Goal: Transaction & Acquisition: Purchase product/service

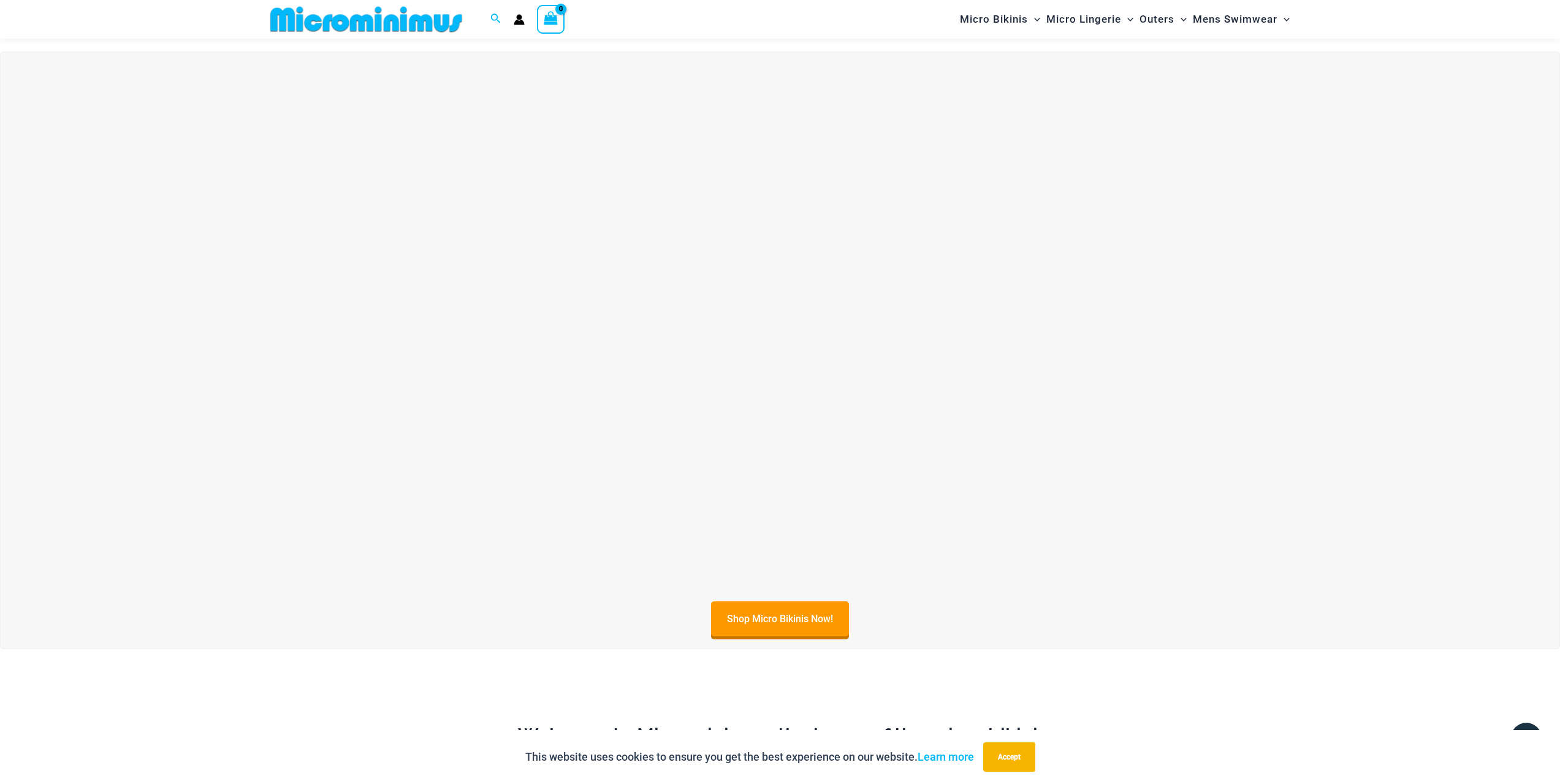
scroll to position [603, 0]
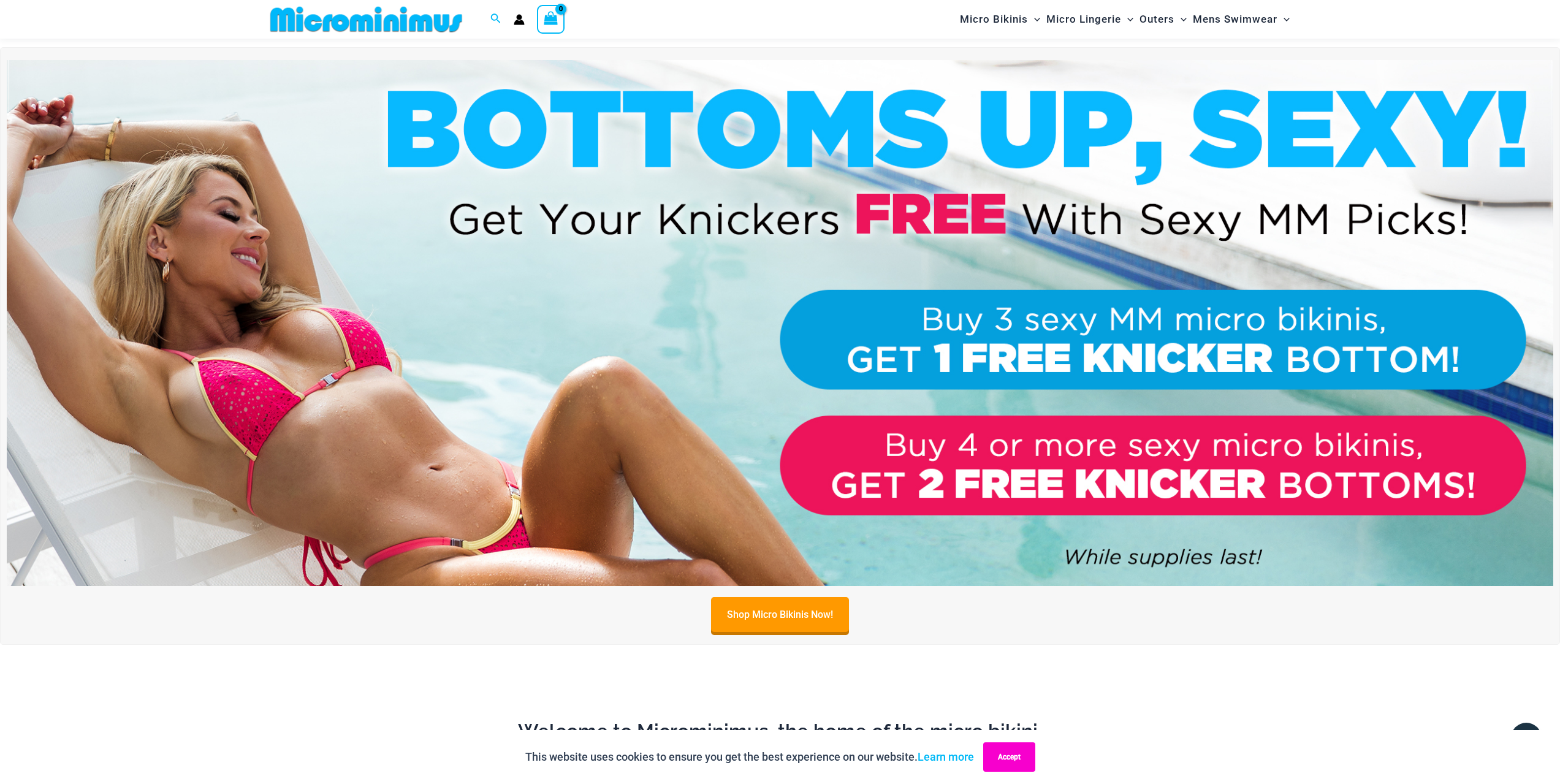
click at [1011, 755] on button "Accept" at bounding box center [1009, 757] width 52 height 29
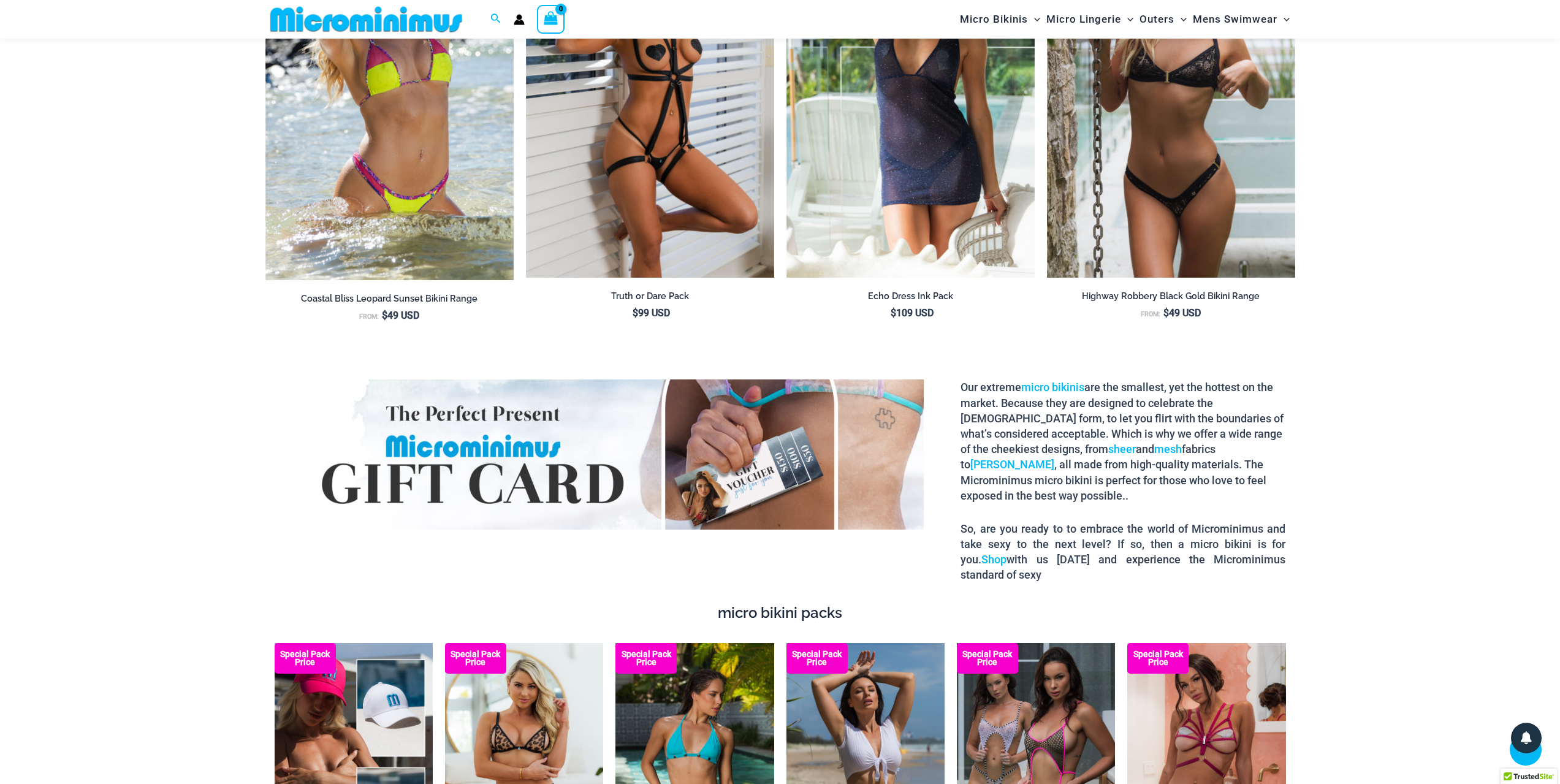
scroll to position [2449, 0]
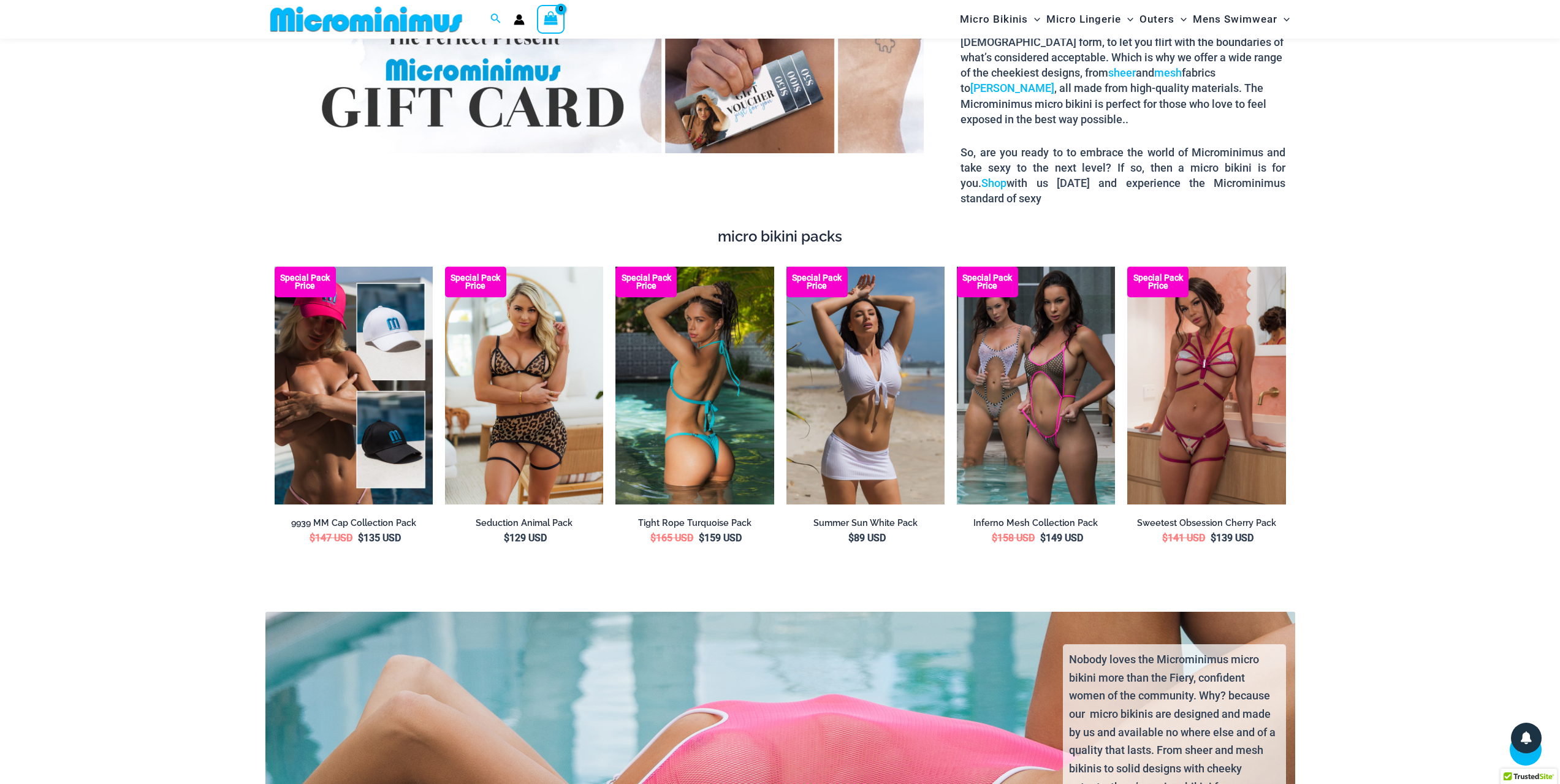
click at [684, 371] on img at bounding box center [694, 385] width 158 height 238
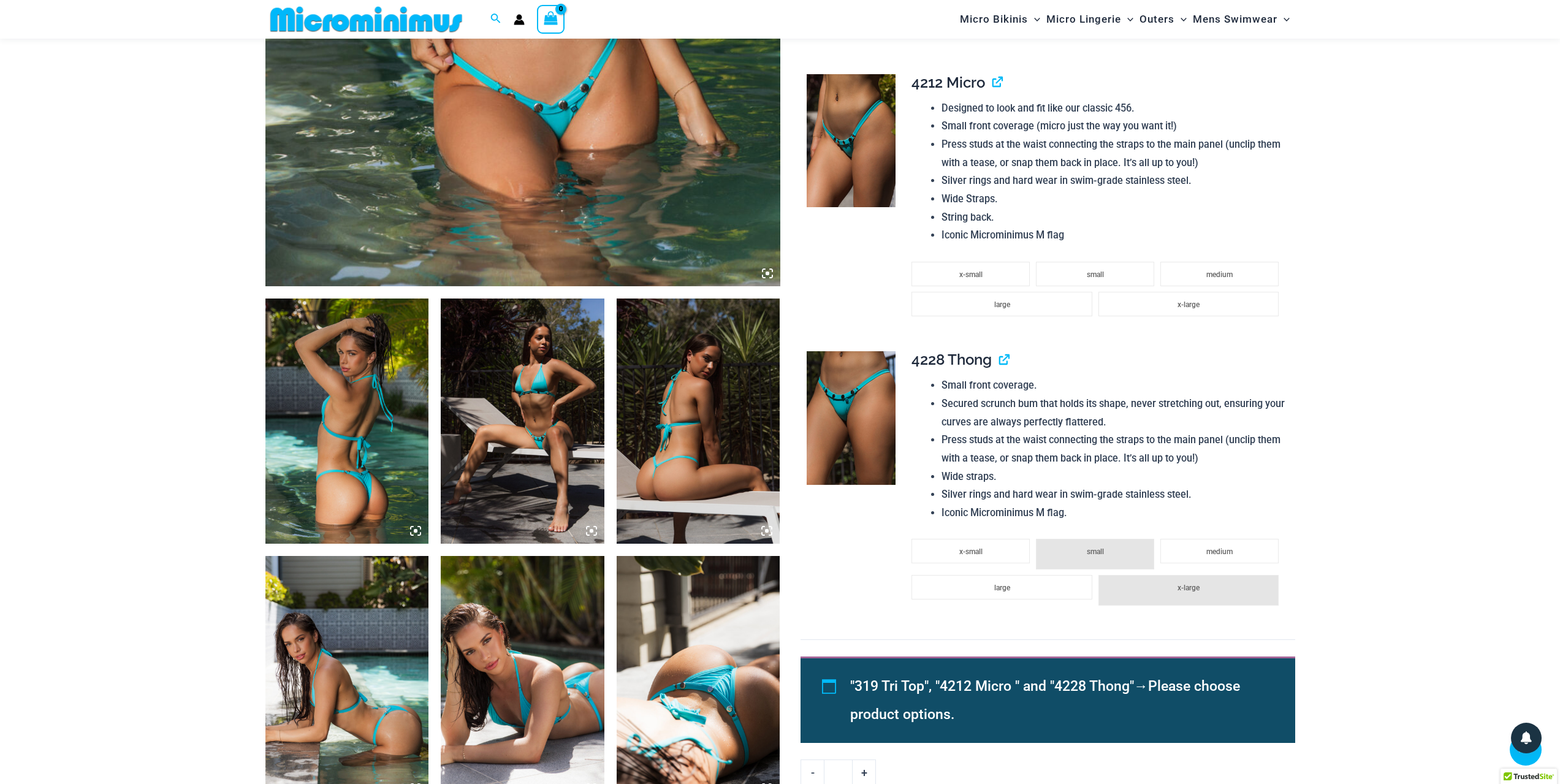
scroll to position [603, 0]
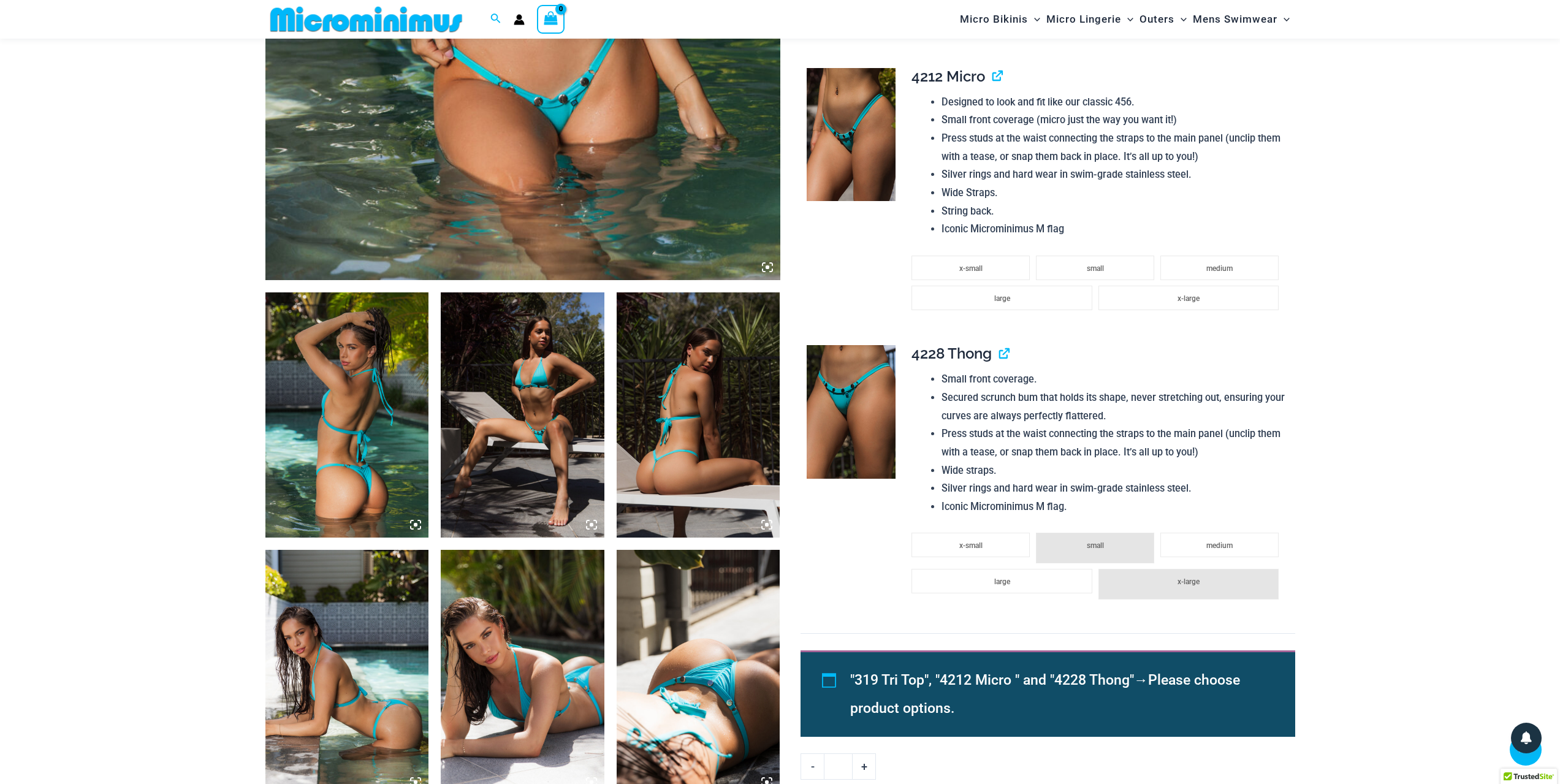
click at [408, 460] on img at bounding box center [347, 414] width 163 height 246
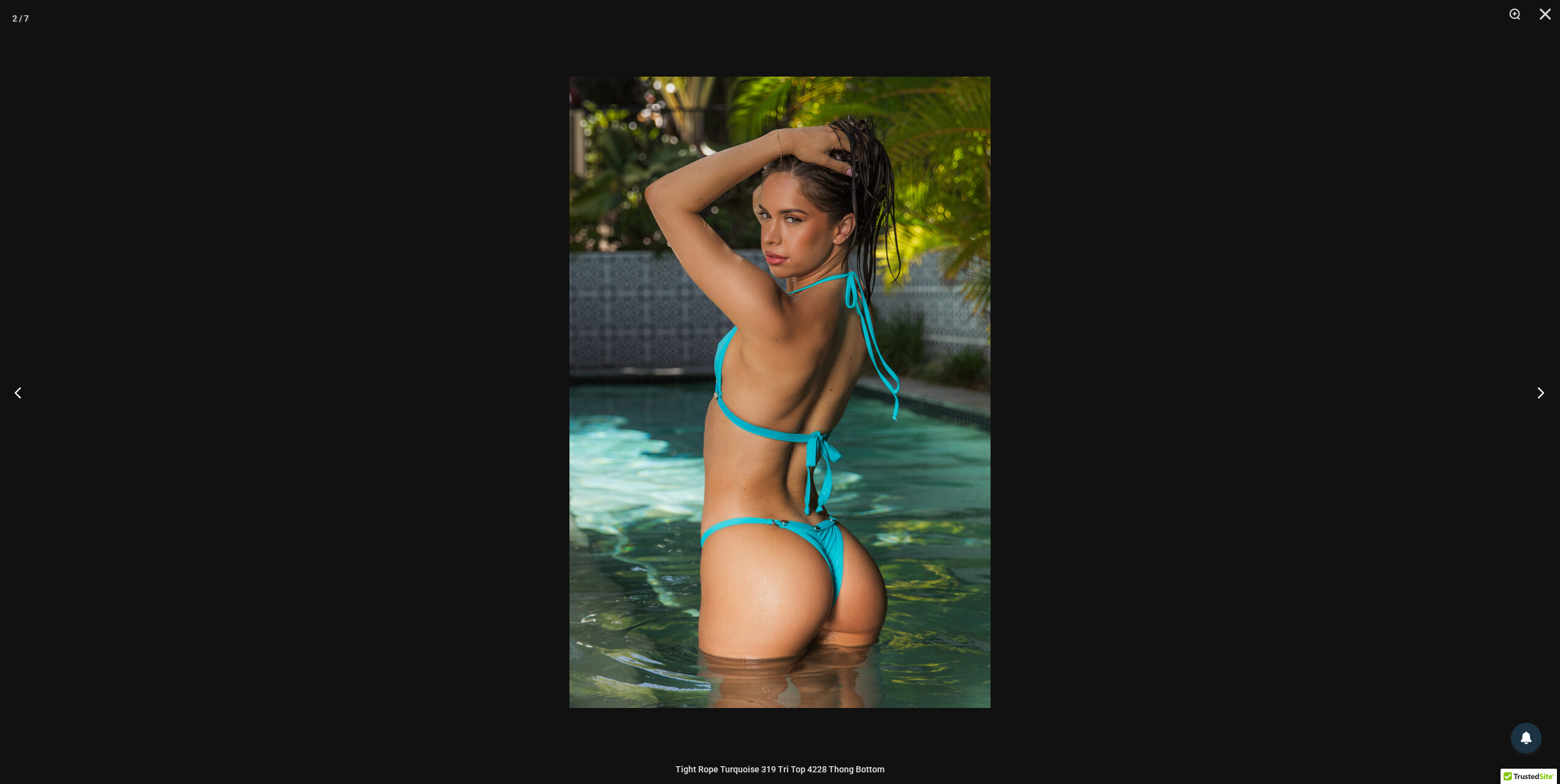
click at [1542, 393] on button "Next" at bounding box center [1537, 392] width 46 height 61
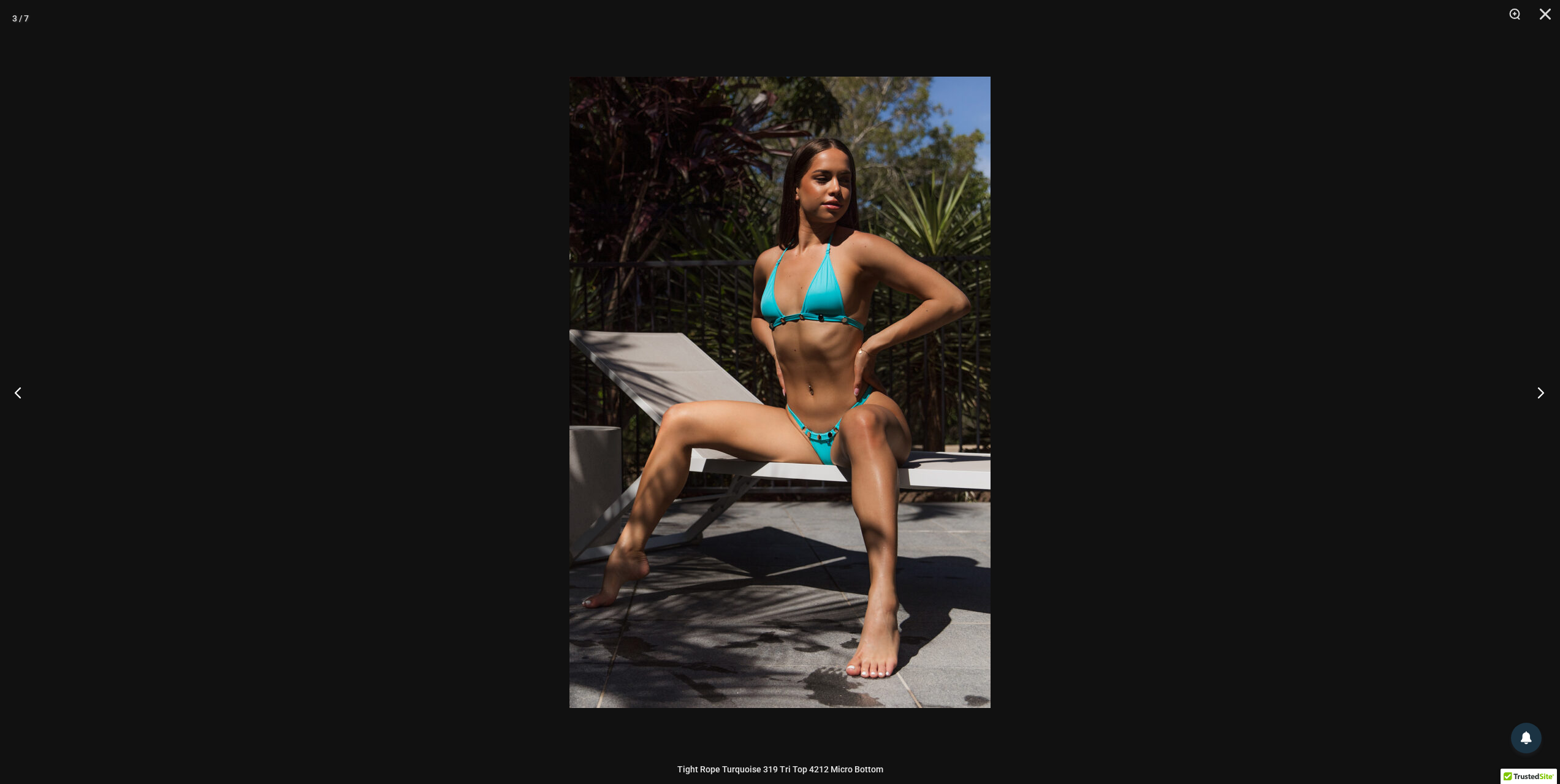
click at [1542, 393] on button "Next" at bounding box center [1537, 392] width 46 height 61
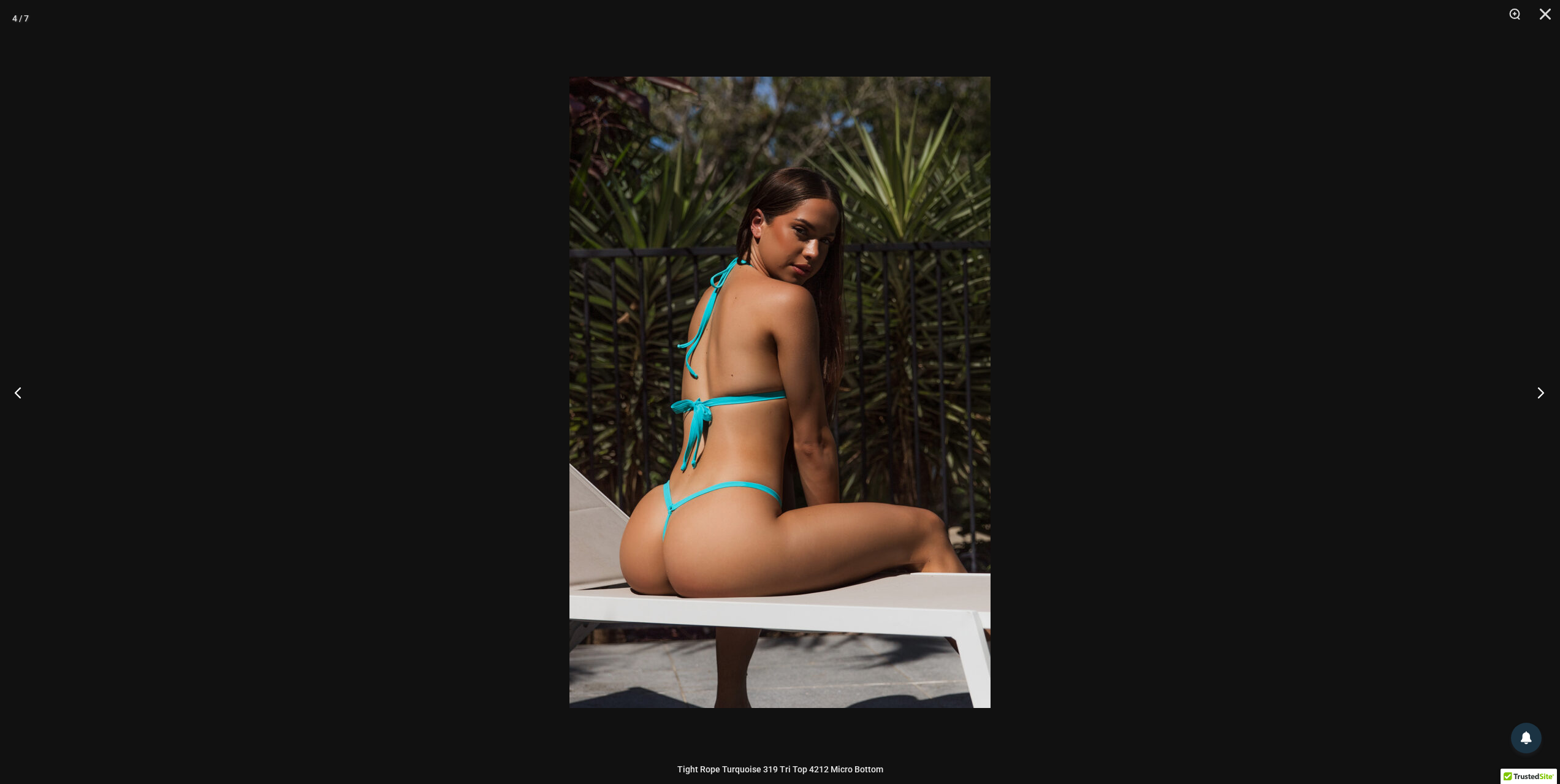
click at [1542, 393] on button "Next" at bounding box center [1537, 392] width 46 height 61
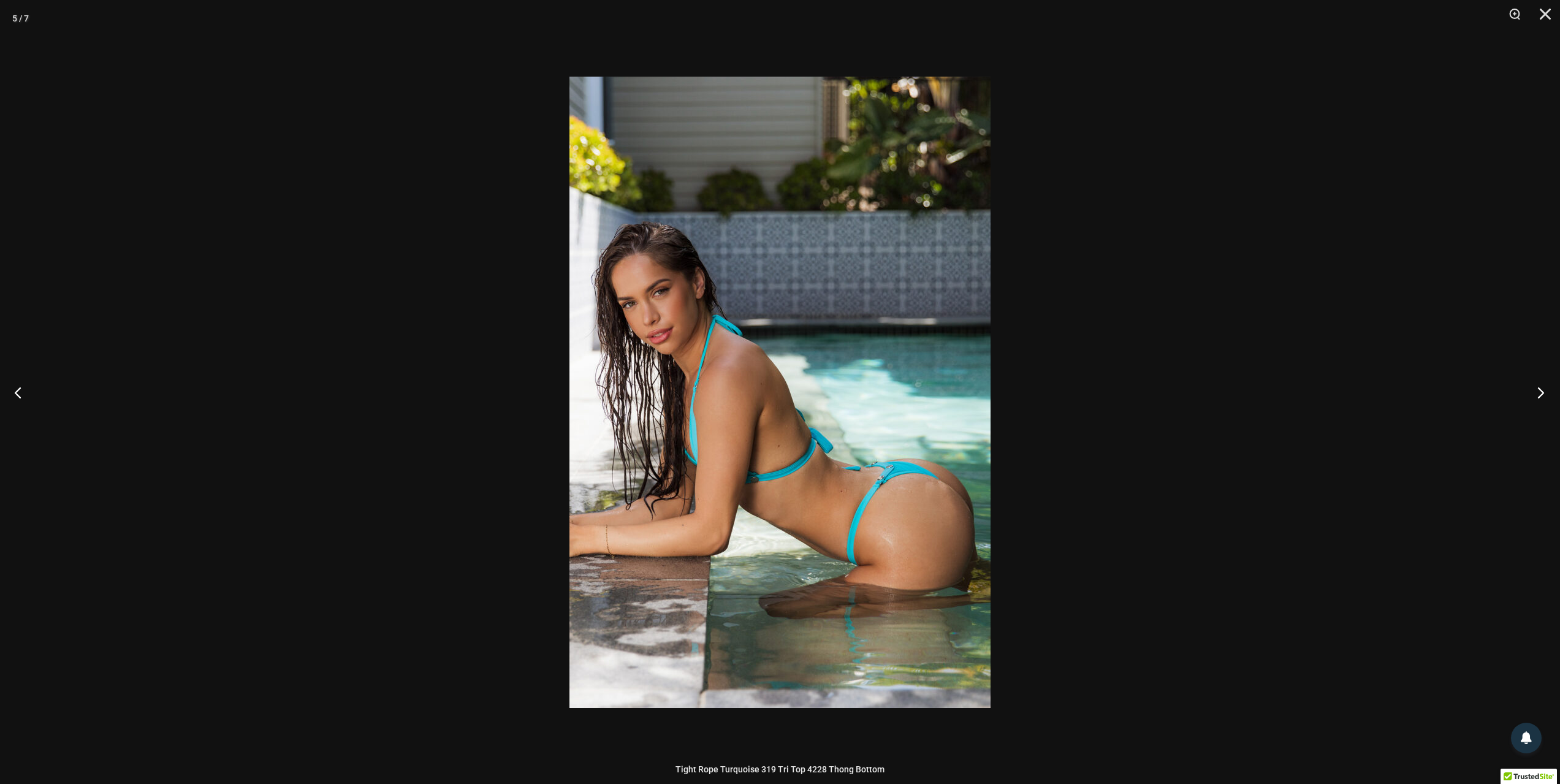
click at [1542, 393] on button "Next" at bounding box center [1537, 392] width 46 height 61
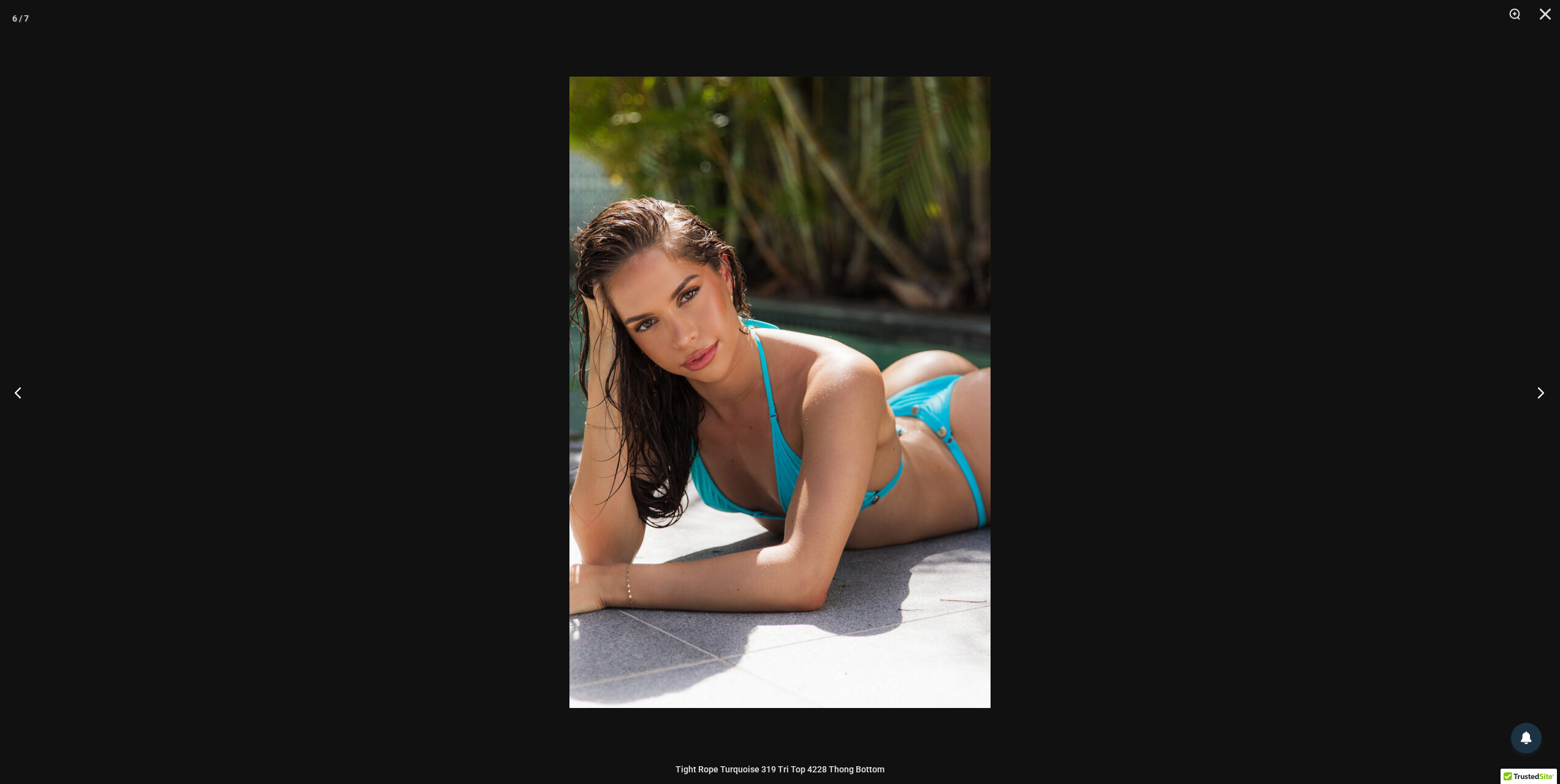
click at [1542, 393] on button "Next" at bounding box center [1537, 392] width 46 height 61
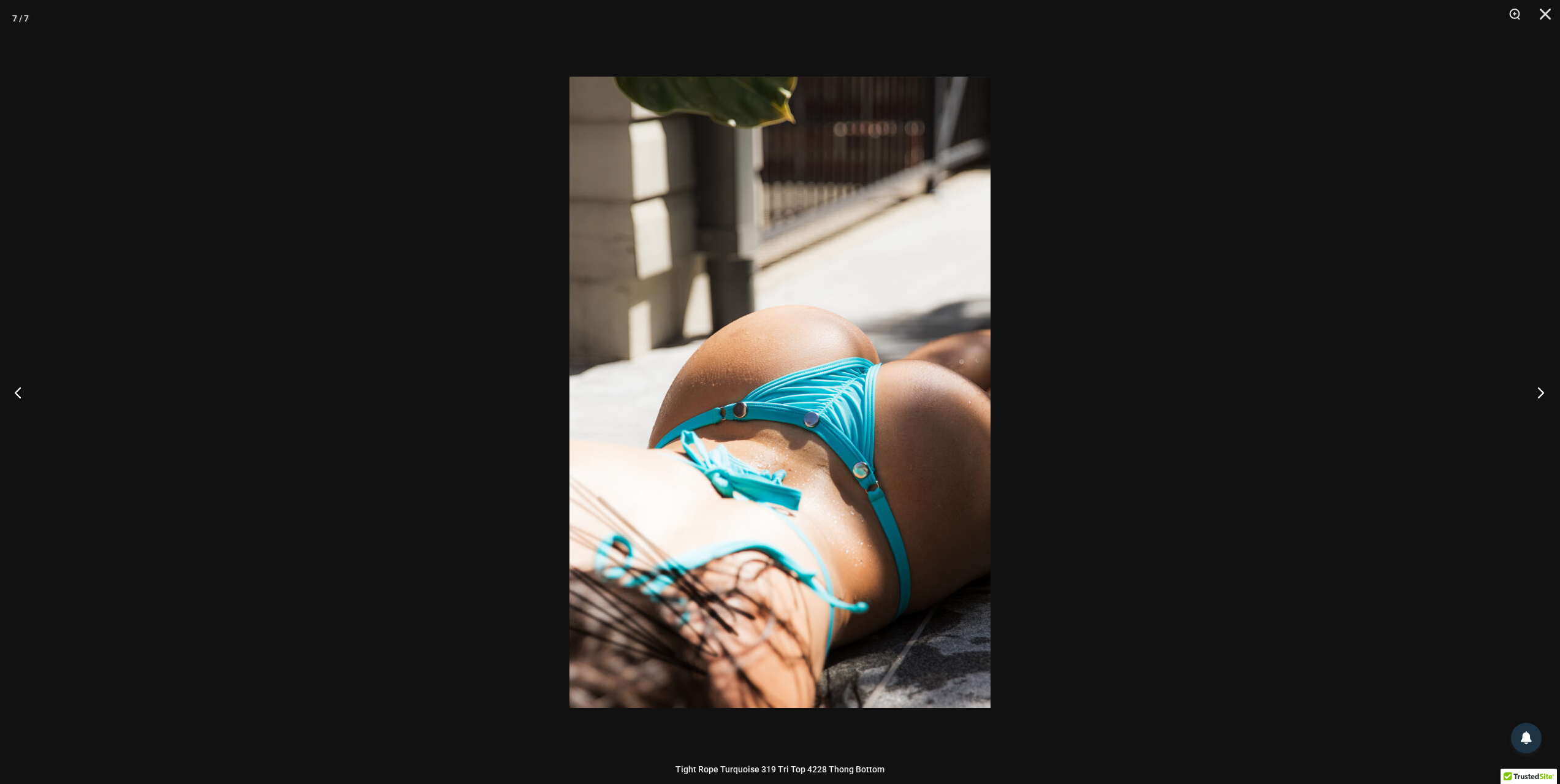
click at [1542, 393] on button "Next" at bounding box center [1537, 392] width 46 height 61
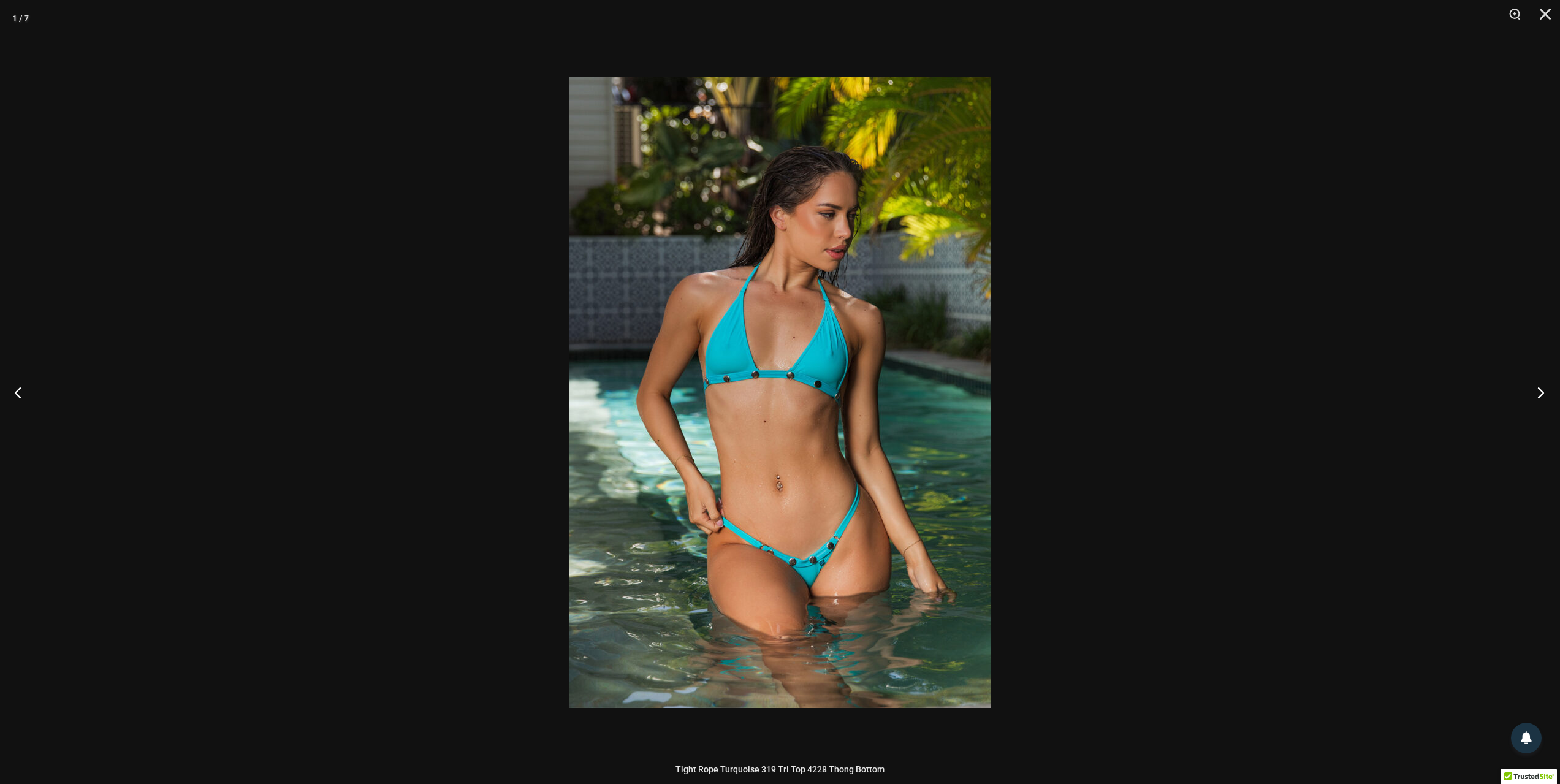
click at [1542, 393] on button "Next" at bounding box center [1537, 392] width 46 height 61
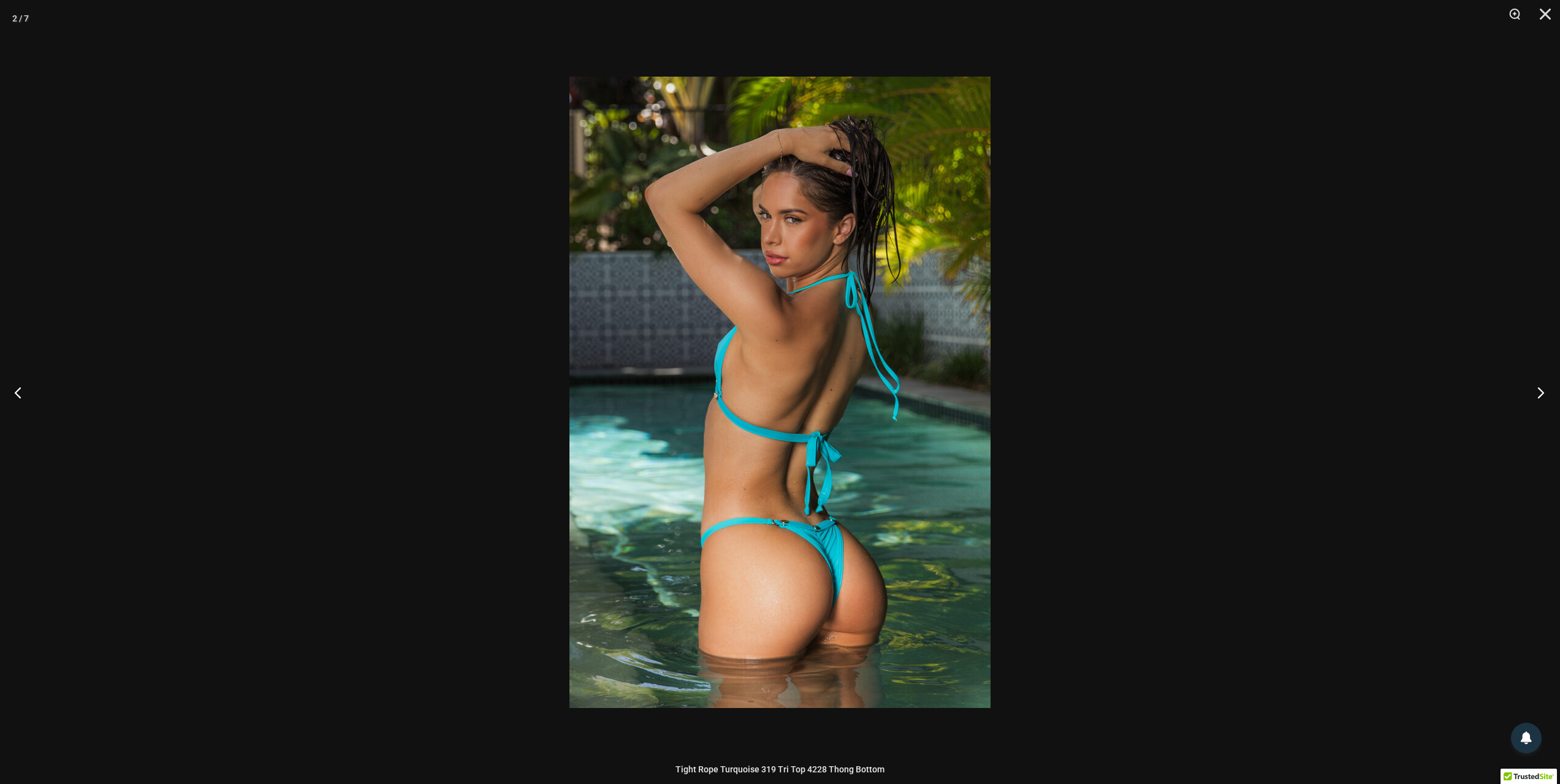
click at [1542, 393] on button "Next" at bounding box center [1537, 392] width 46 height 61
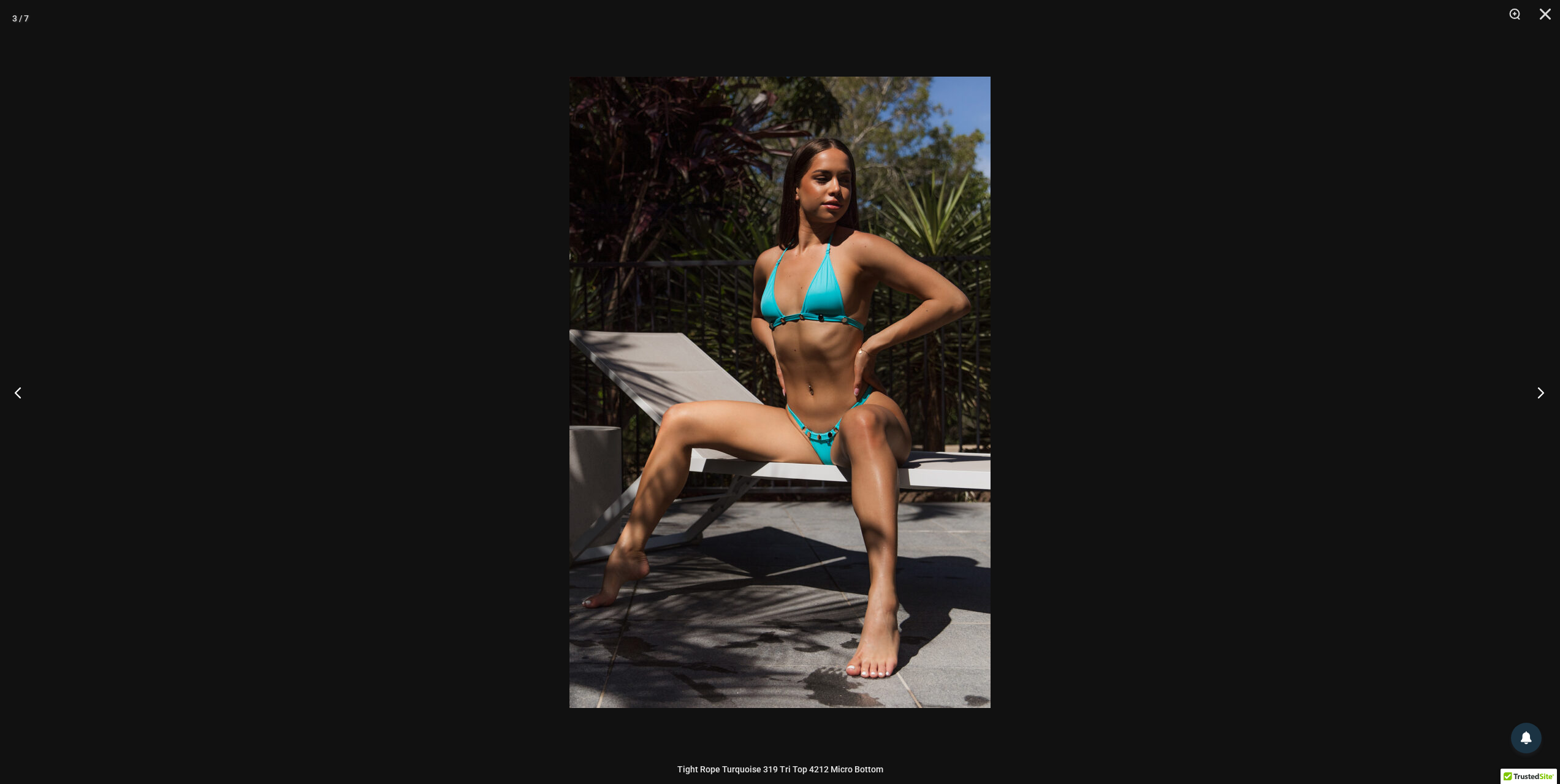
click at [1542, 393] on button "Next" at bounding box center [1537, 392] width 46 height 61
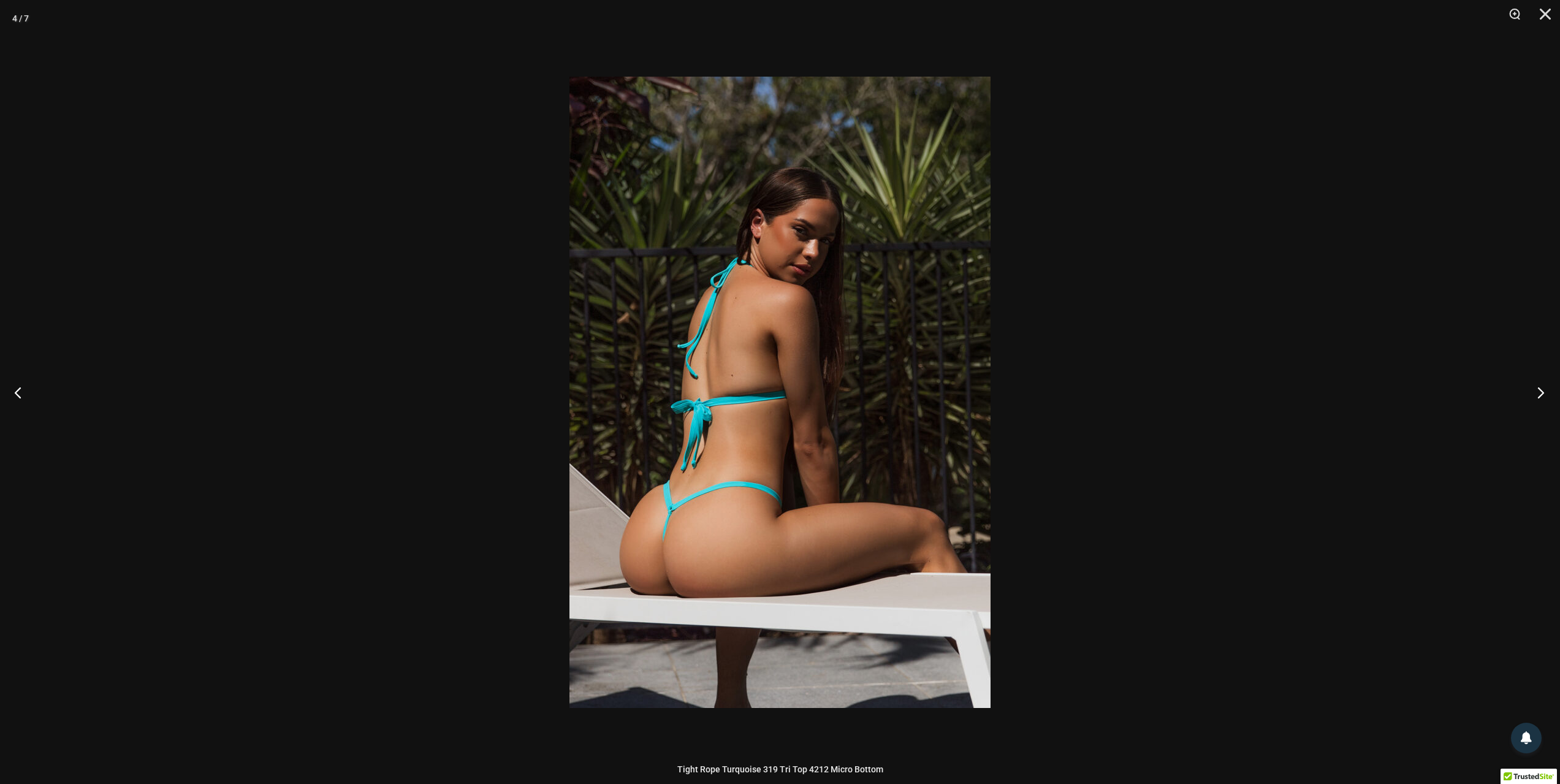
click at [1542, 393] on button "Next" at bounding box center [1537, 392] width 46 height 61
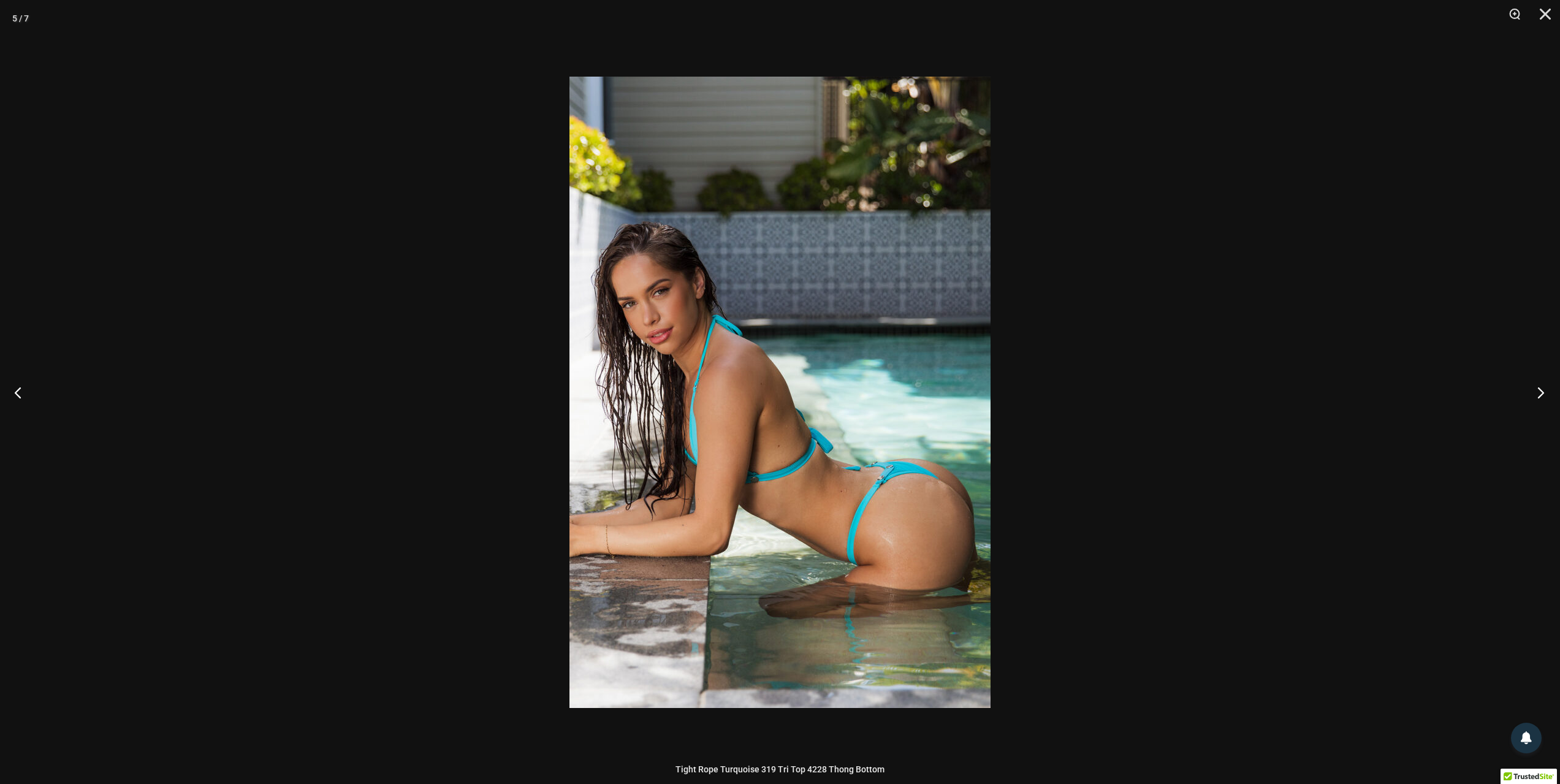
click at [1542, 393] on button "Next" at bounding box center [1537, 392] width 46 height 61
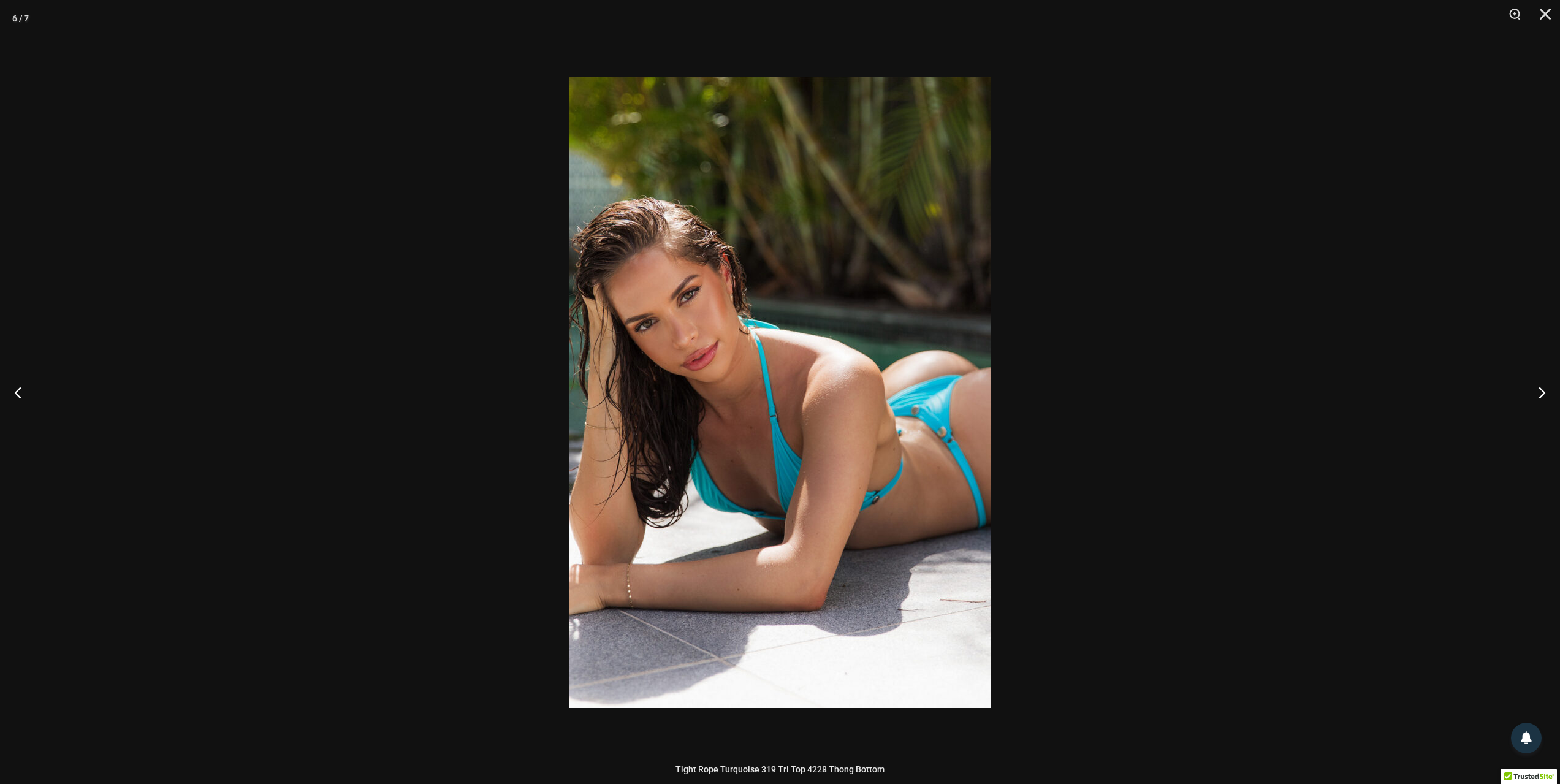
click at [1440, 458] on div at bounding box center [780, 392] width 1560 height 784
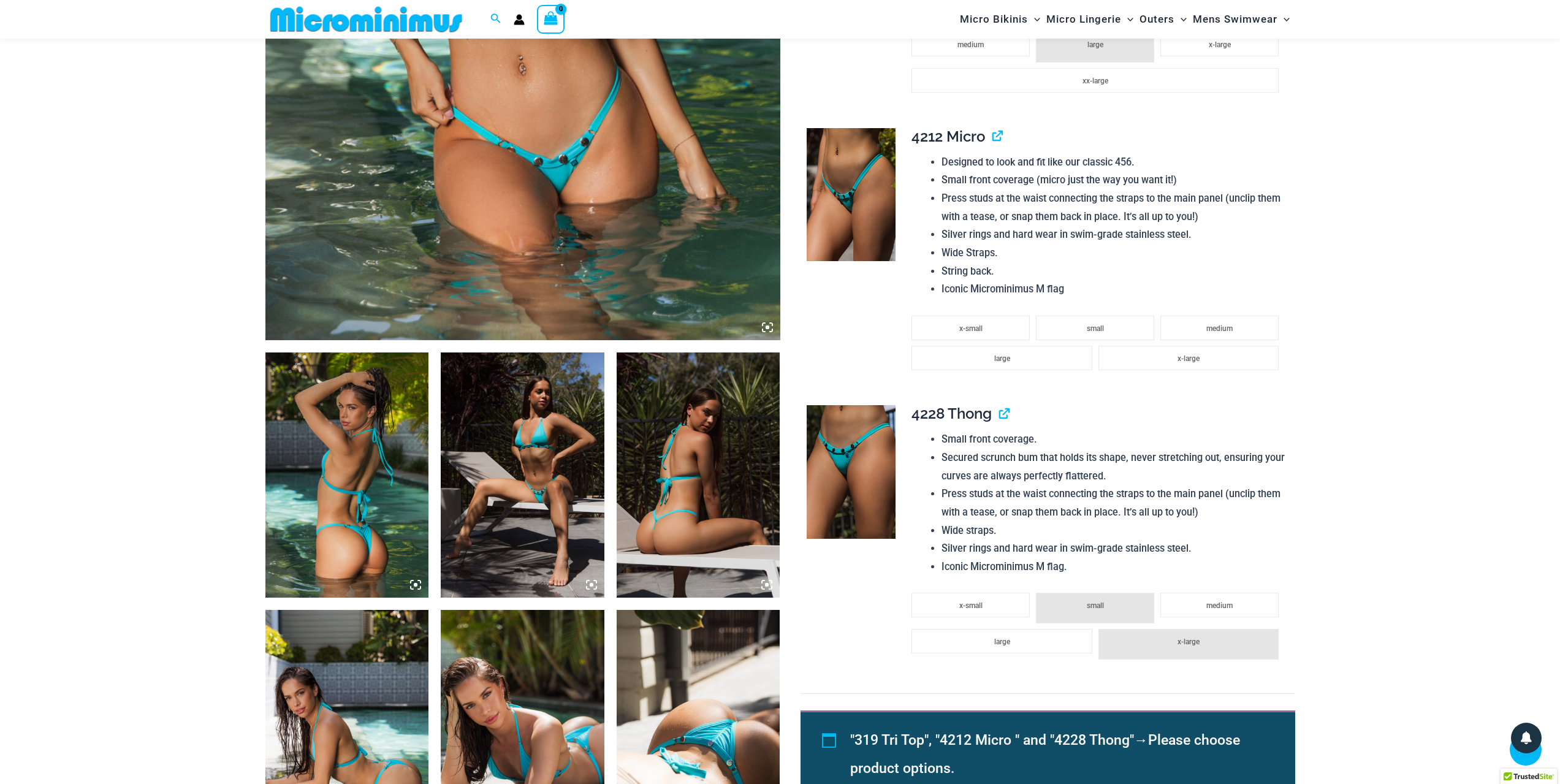
scroll to position [542, 0]
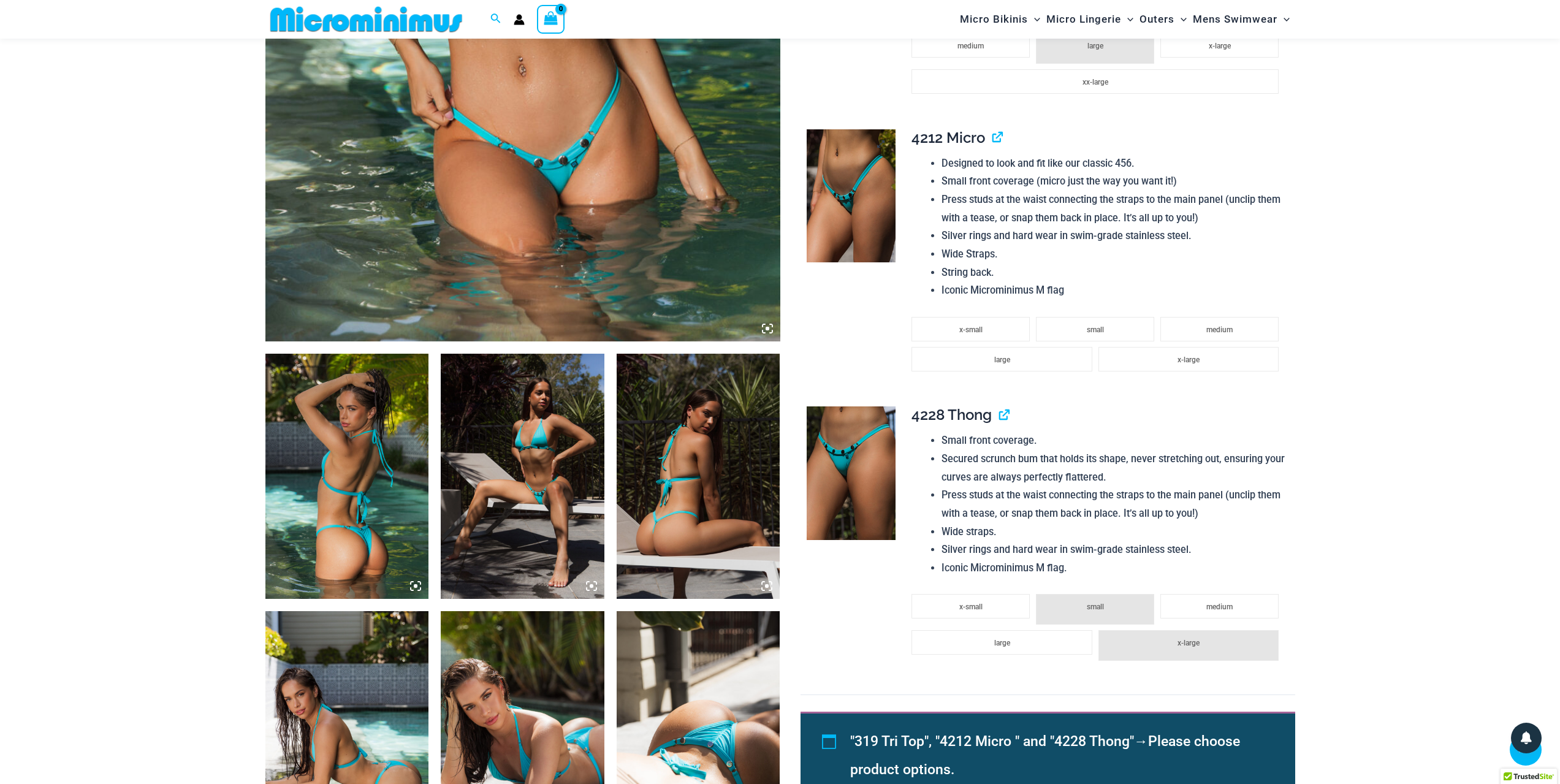
click at [864, 214] on img at bounding box center [851, 196] width 89 height 133
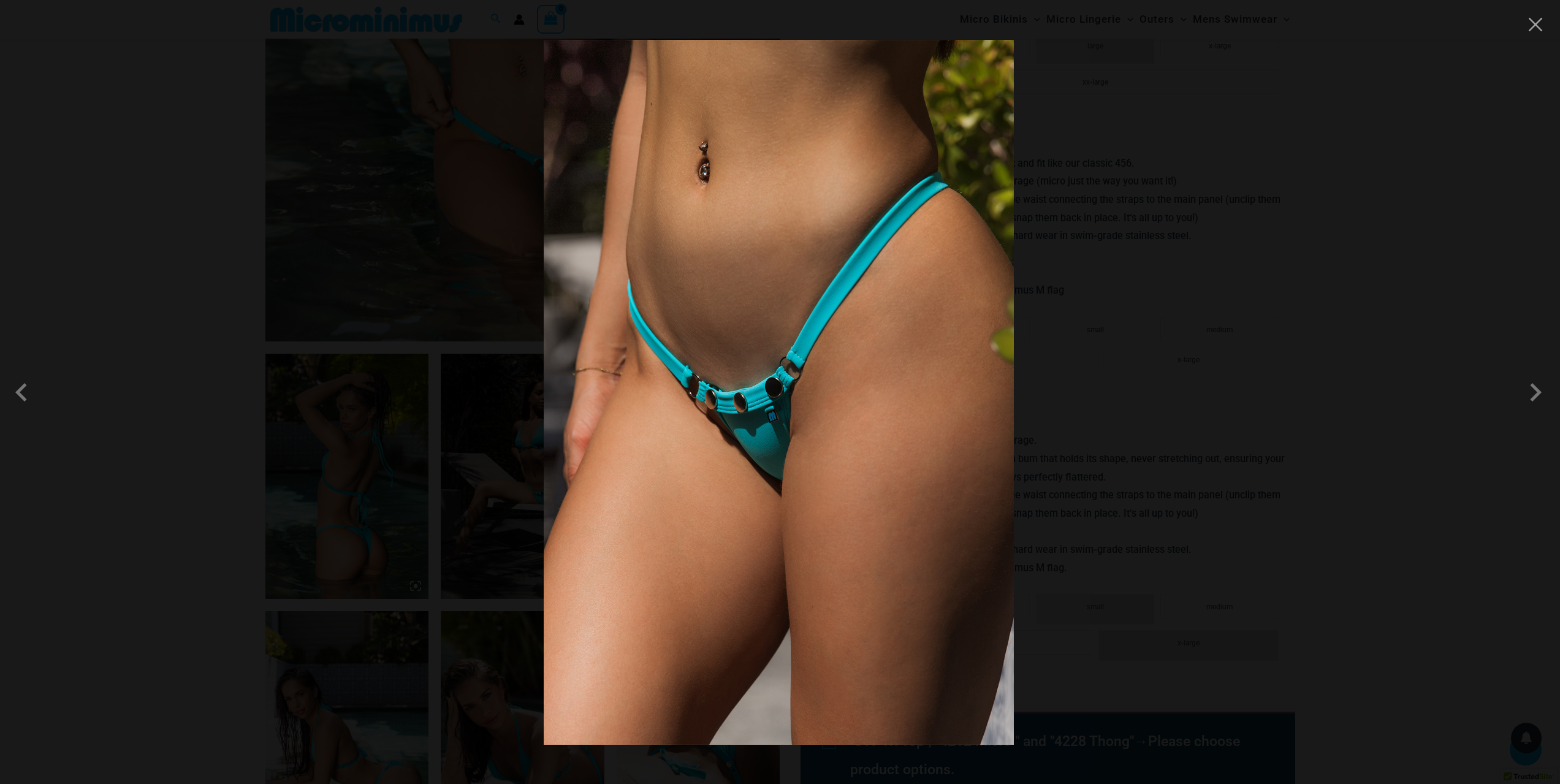
click at [1394, 392] on div at bounding box center [780, 392] width 1560 height 784
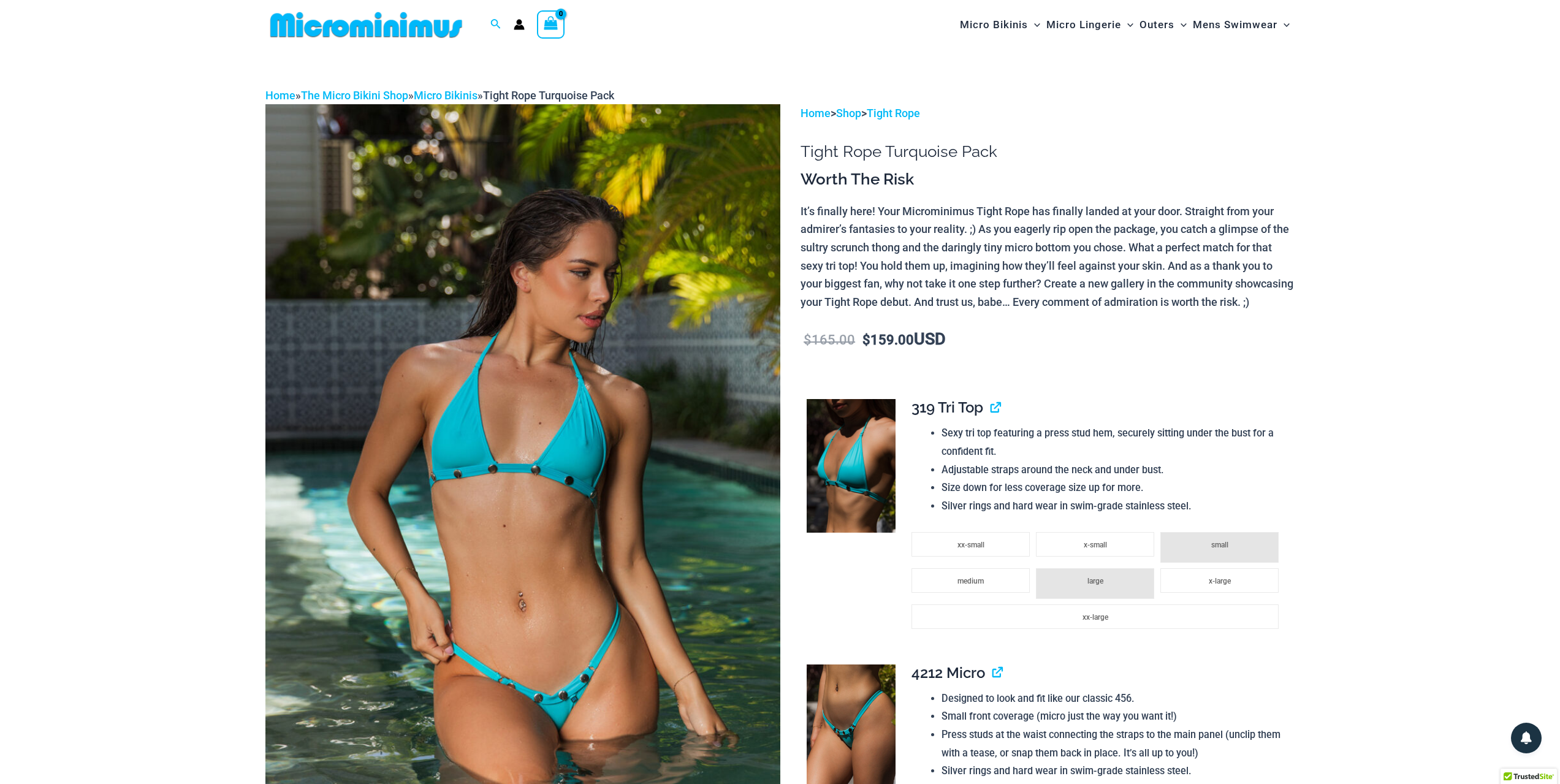
scroll to position [0, 0]
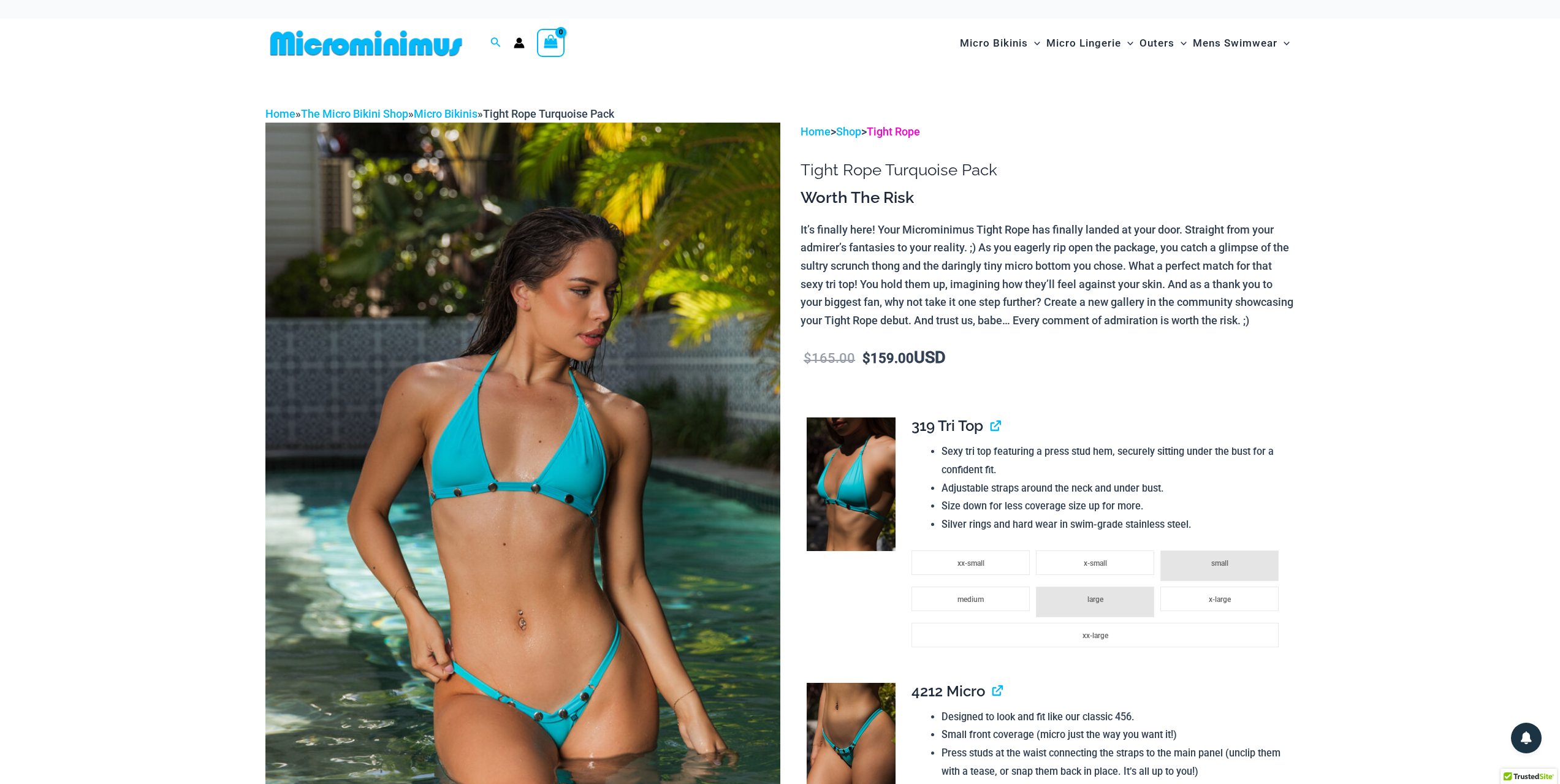
click at [914, 126] on link "Tight Rope" at bounding box center [893, 131] width 53 height 13
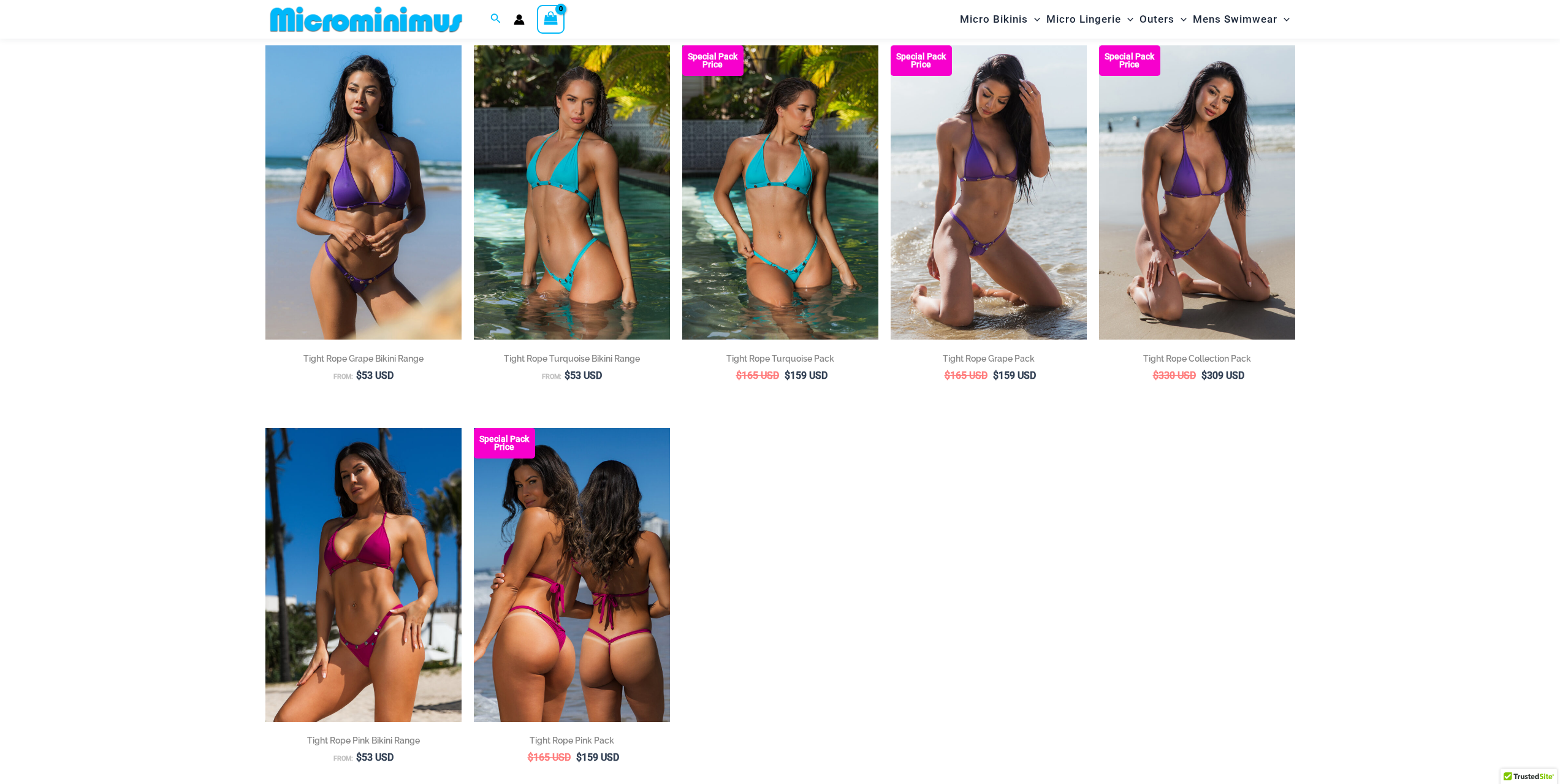
scroll to position [174, 0]
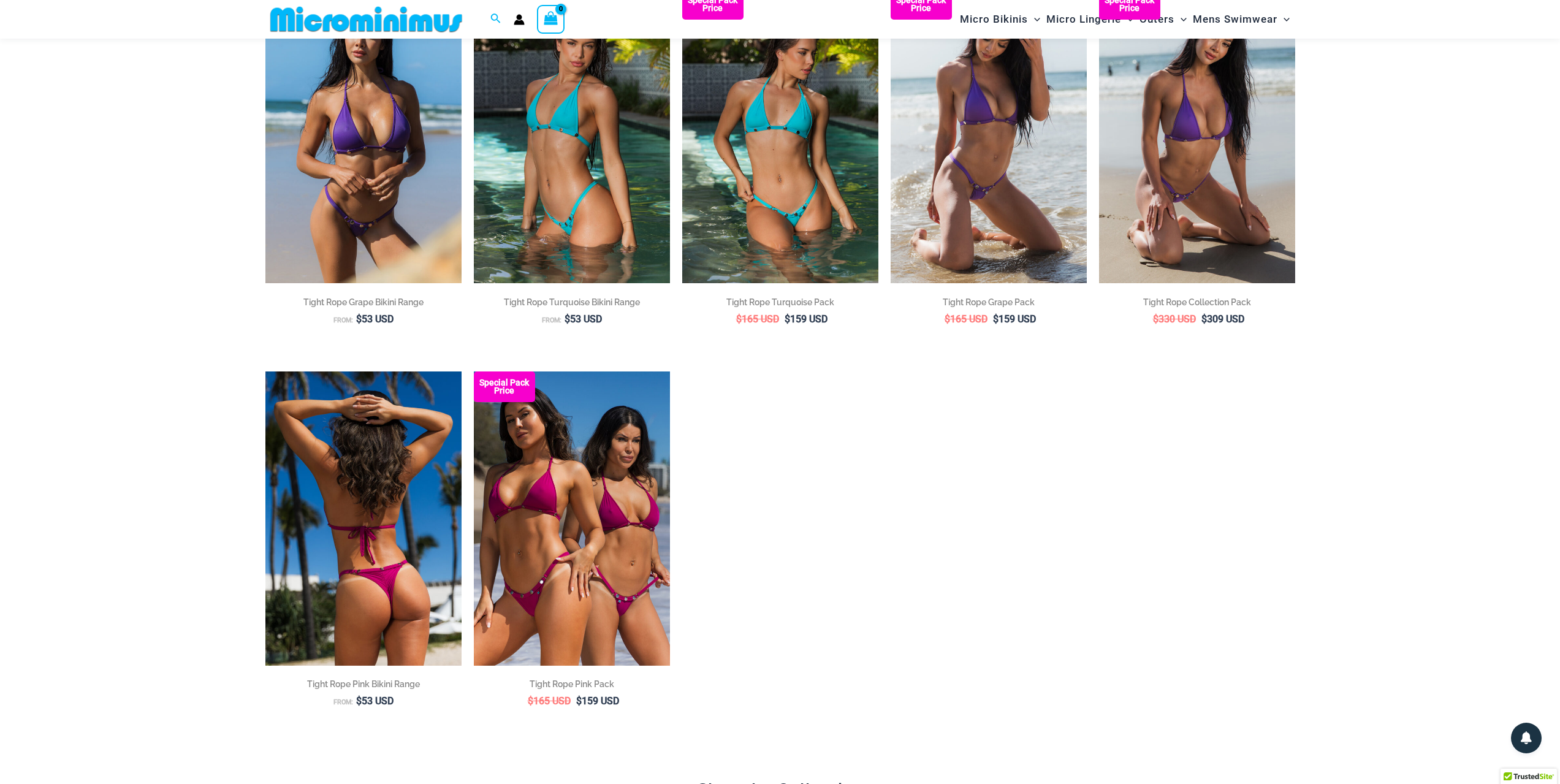
click at [402, 513] on img at bounding box center [363, 518] width 196 height 294
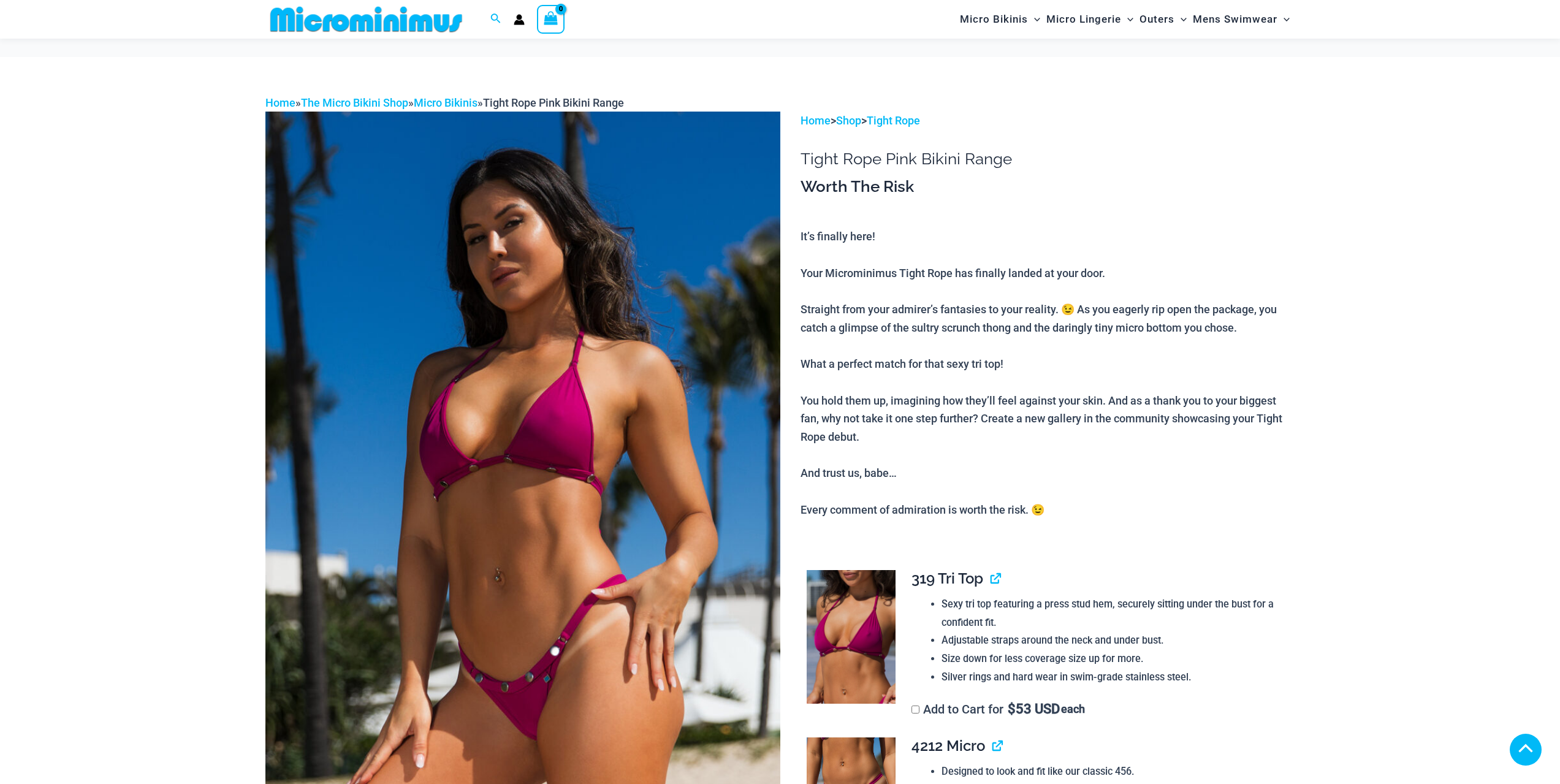
scroll to position [490, 0]
